Goal: Transaction & Acquisition: Obtain resource

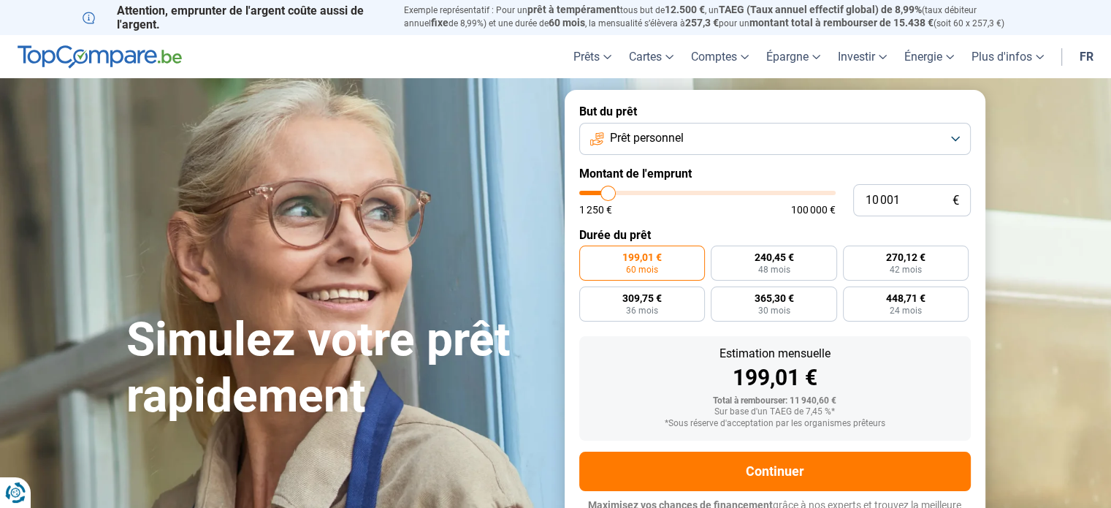
click at [919, 134] on button "Prêt personnel" at bounding box center [774, 139] width 391 height 32
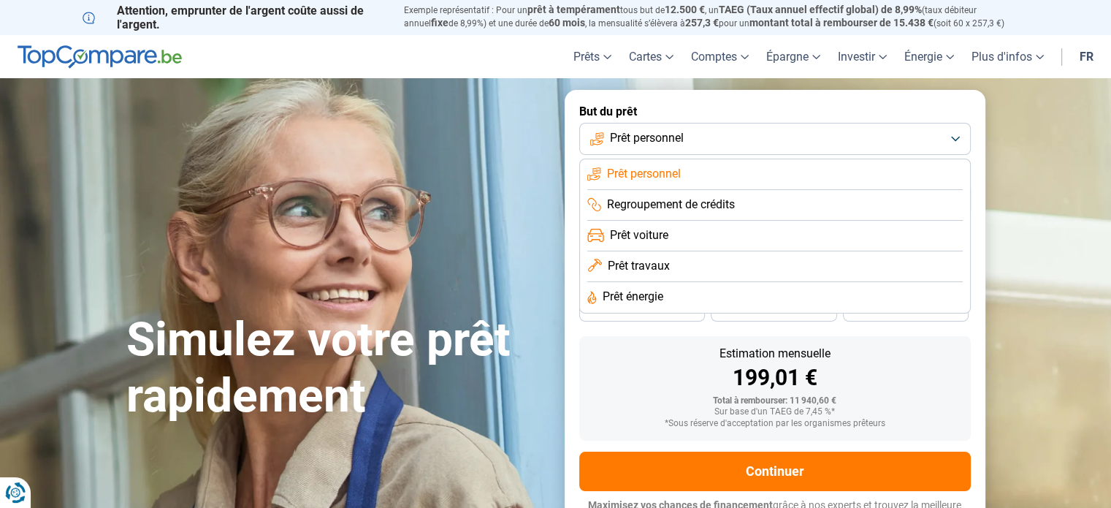
click at [669, 161] on li "Prêt personnel" at bounding box center [774, 174] width 375 height 31
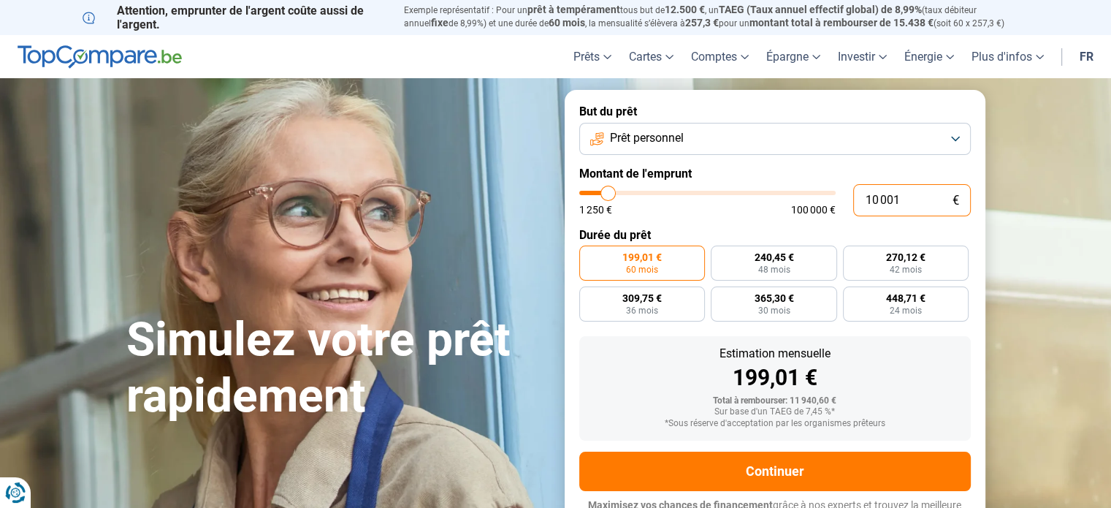
click at [903, 201] on input "10 001" at bounding box center [912, 200] width 118 height 32
type input "1 000"
type input "1250"
type input "1 250"
type input "1250"
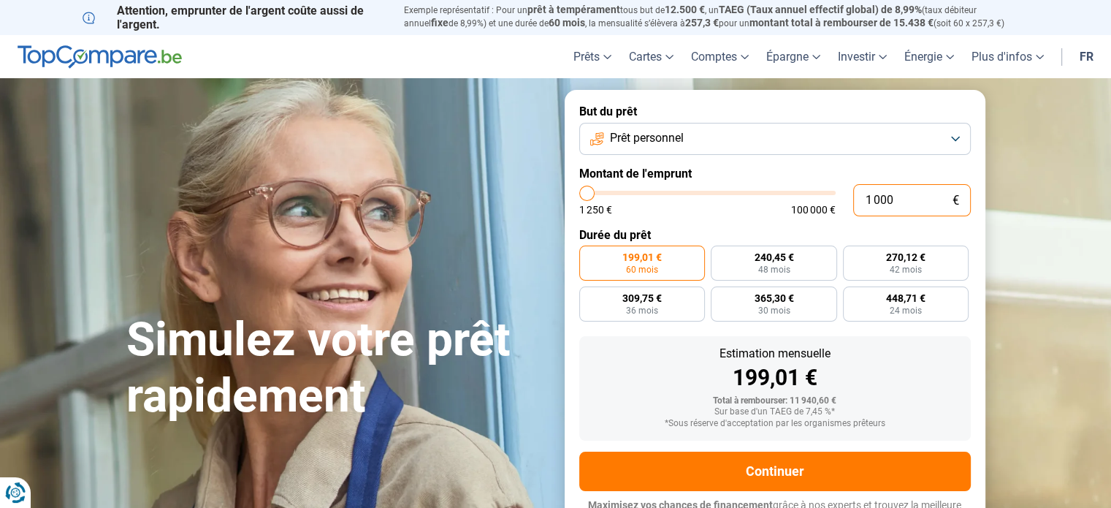
radio input "true"
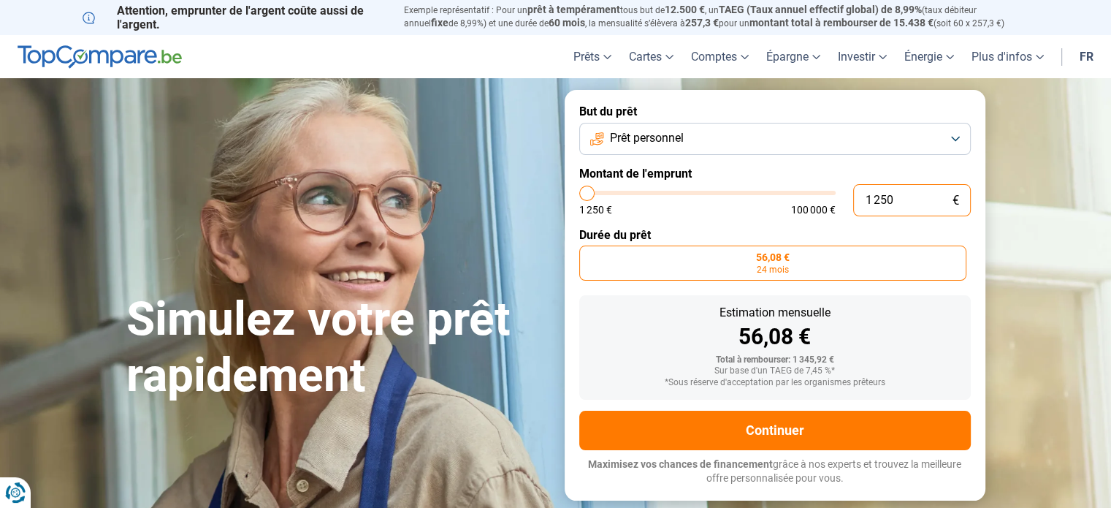
type input "125"
type input "1250"
type input "12"
type input "1250"
type input "1"
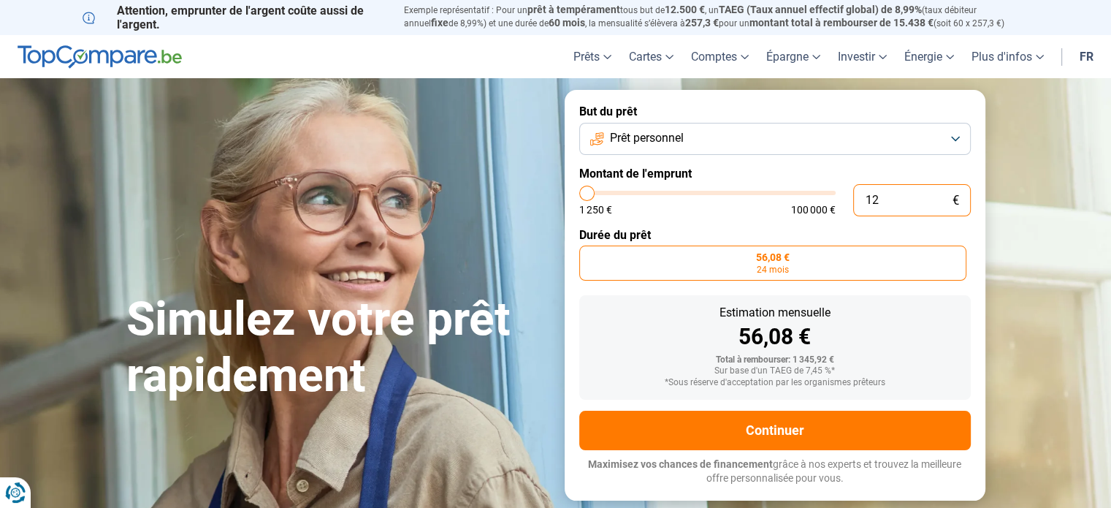
type input "1250"
type input "10"
type input "1250"
type input "100"
type input "1250"
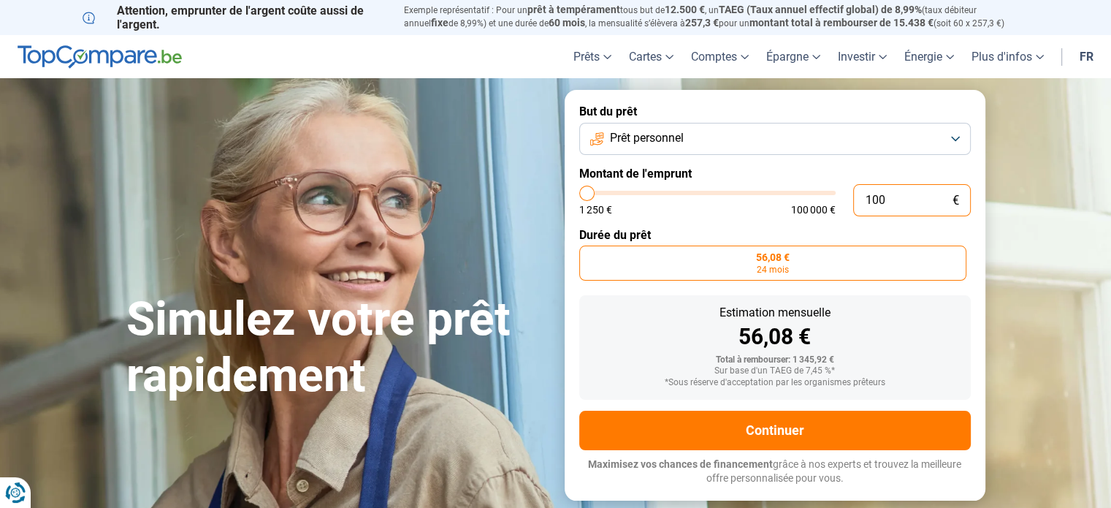
type input "1 000"
type input "1250"
type input "10 000"
type input "10000"
radio input "false"
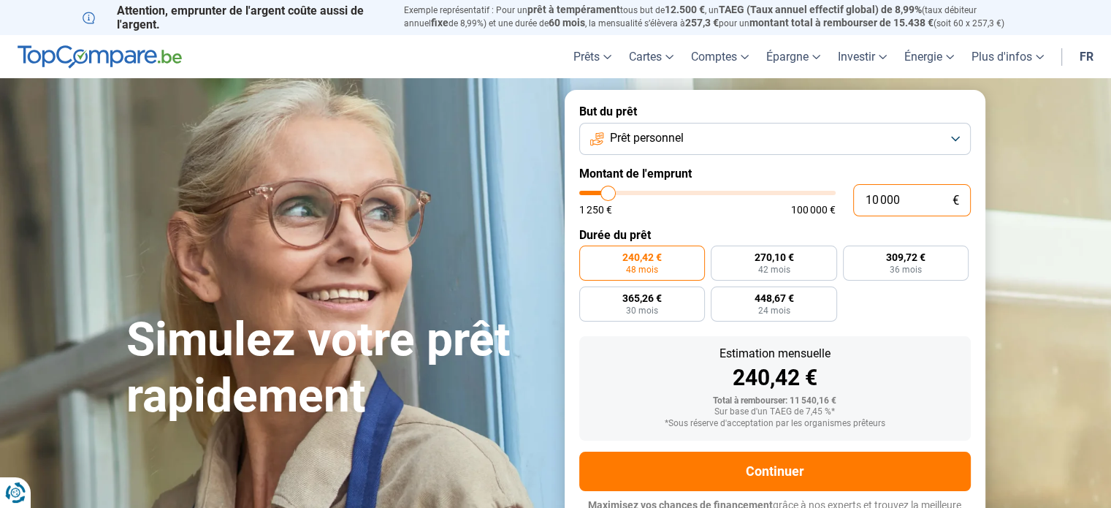
scroll to position [20, 0]
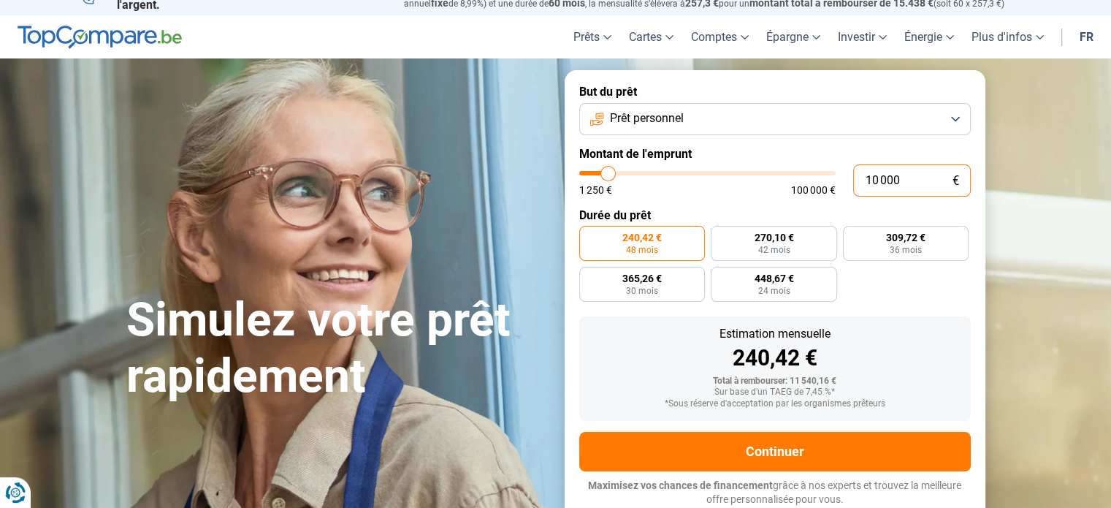
type input "10 000"
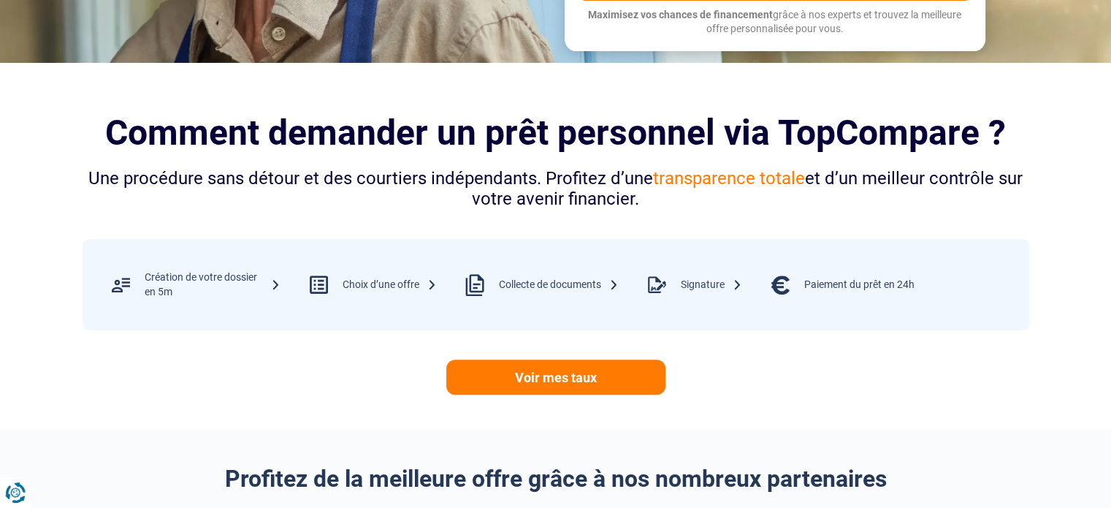
scroll to position [597, 0]
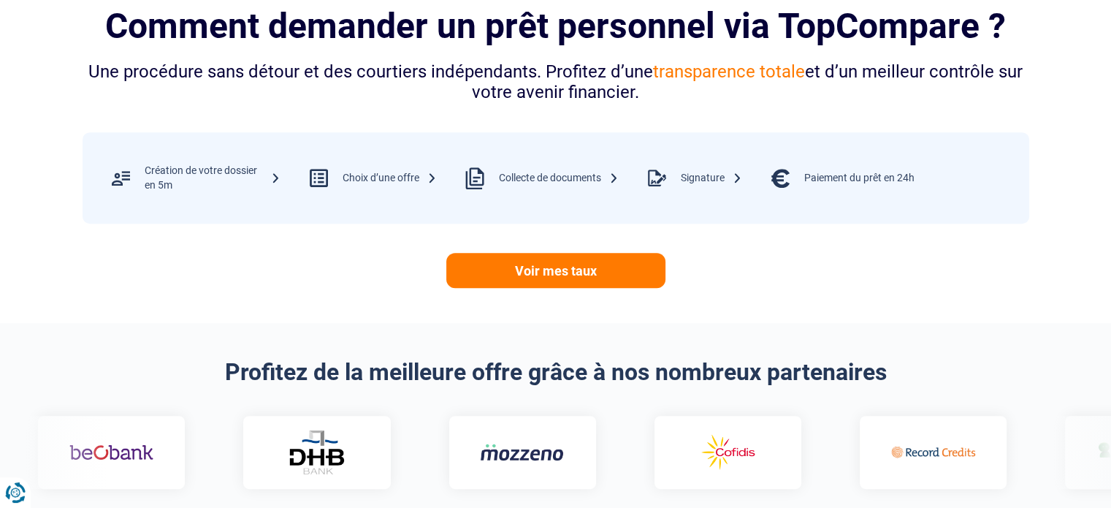
click at [583, 288] on section "Comment demander un prêt personnel via TopCompare ? Une procédure sans détour e…" at bounding box center [555, 139] width 1111 height 367
click at [583, 283] on link "Voir mes taux" at bounding box center [555, 270] width 219 height 35
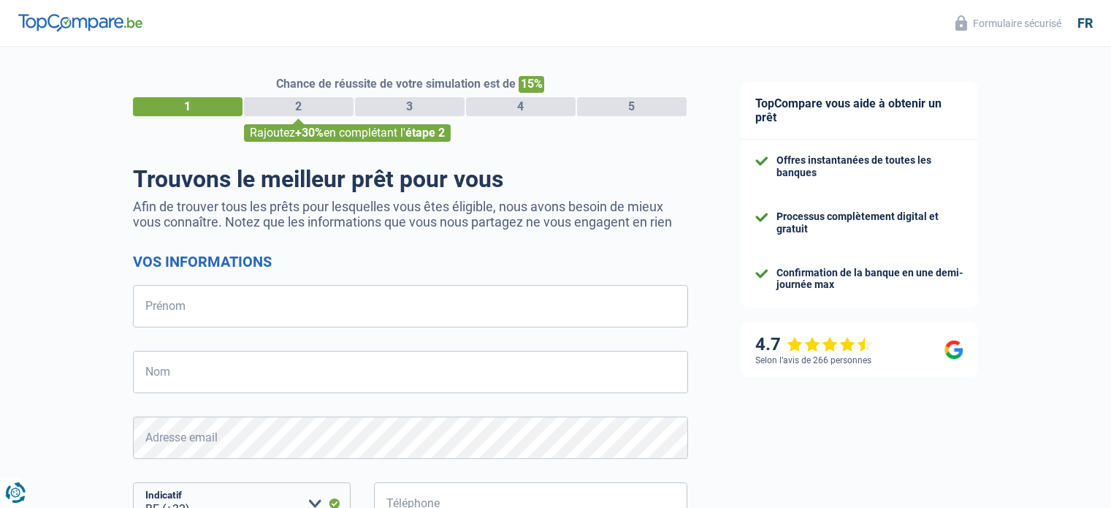
select select "32"
